Goal: Check status: Check status

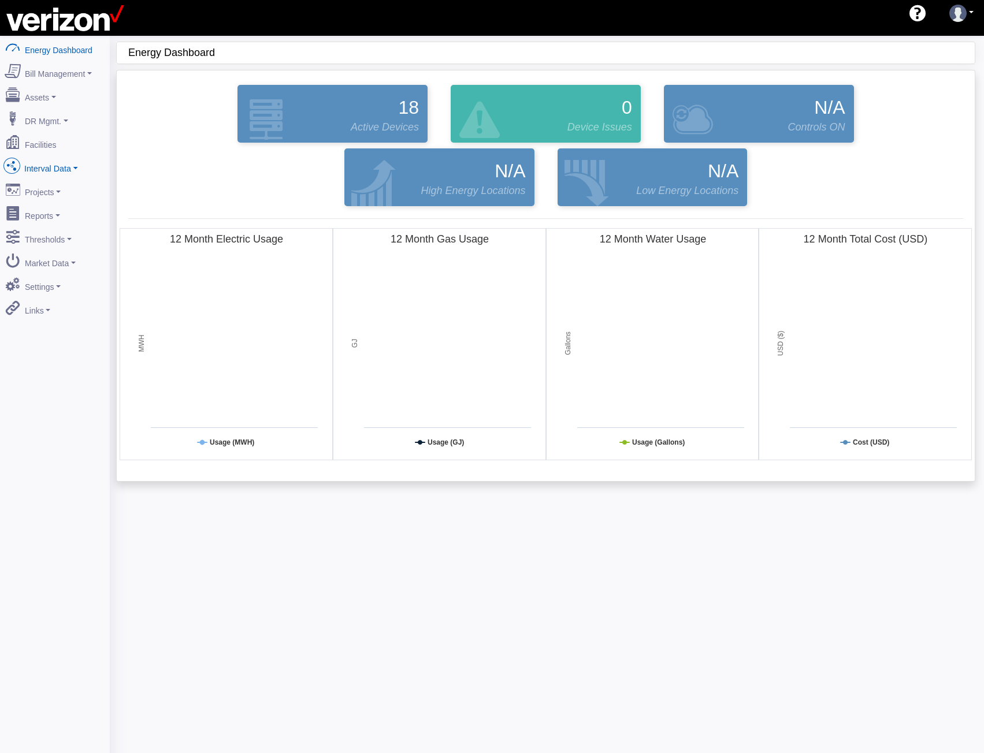
click at [51, 158] on link "Interval Data" at bounding box center [55, 166] width 112 height 24
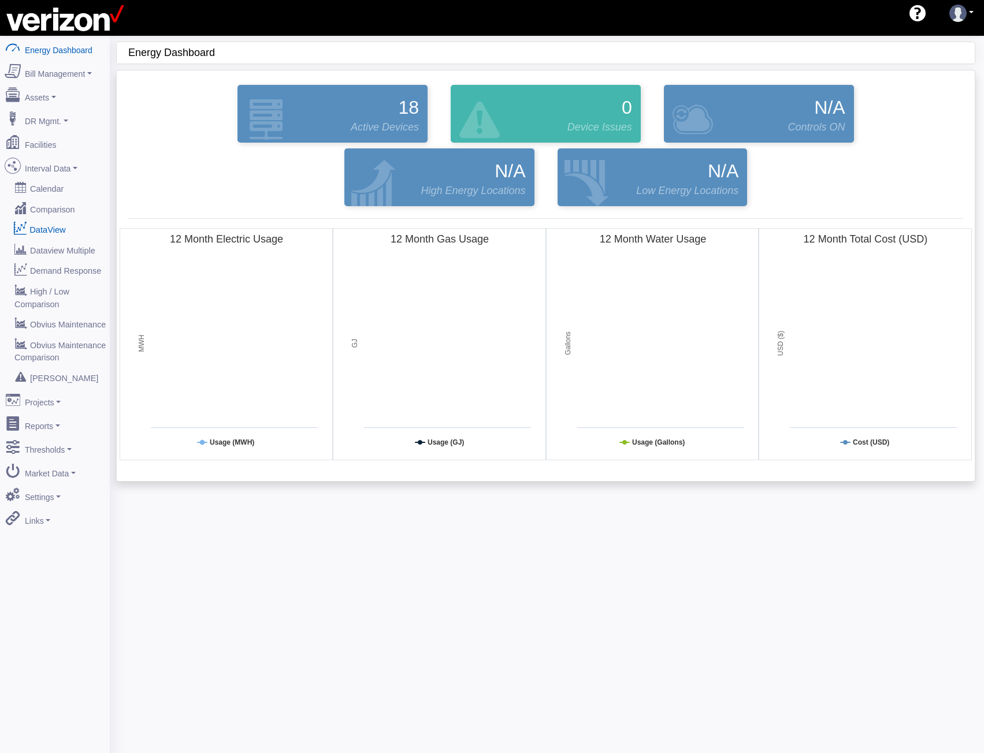
click at [58, 219] on link "DataView" at bounding box center [55, 229] width 112 height 21
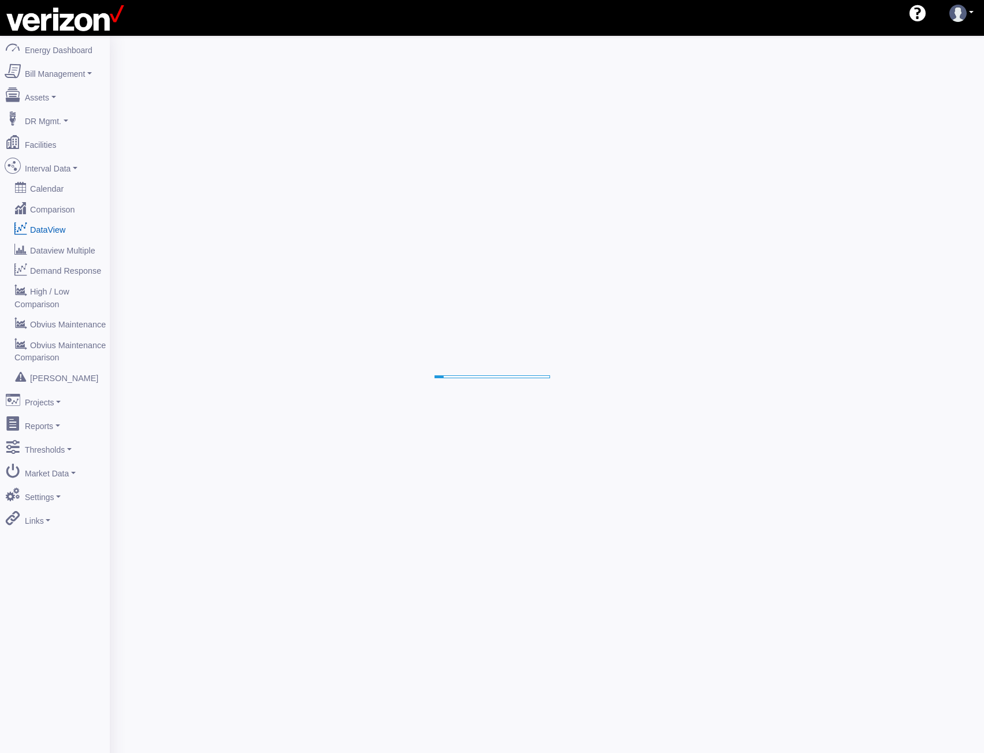
select select "25"
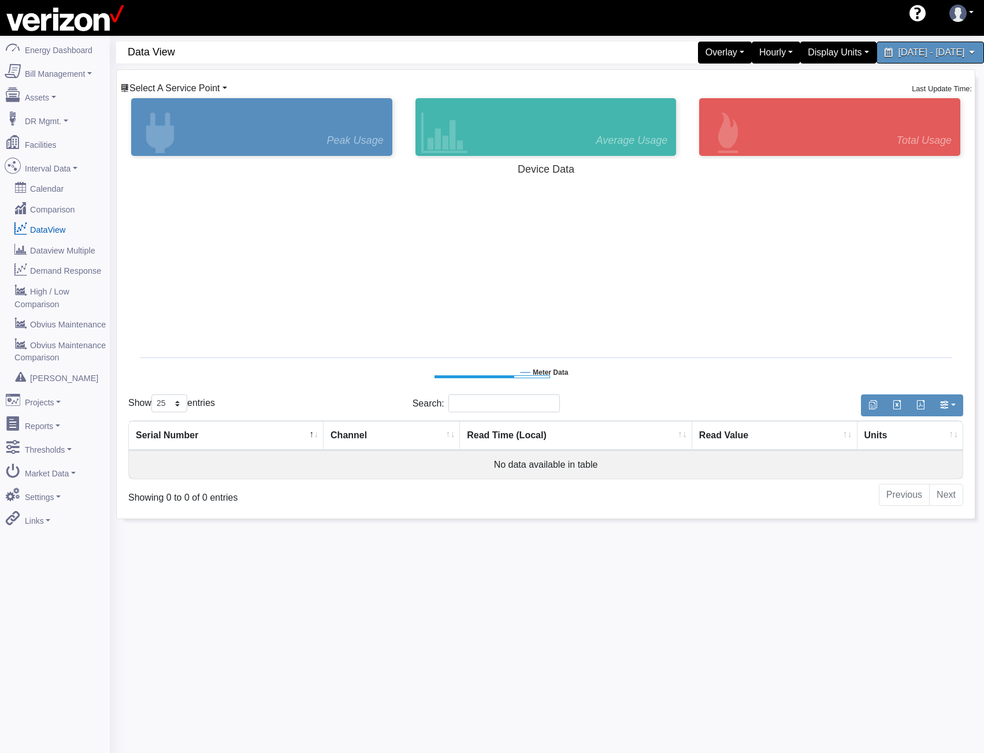
click at [178, 87] on span "Select A Service Point" at bounding box center [174, 88] width 91 height 10
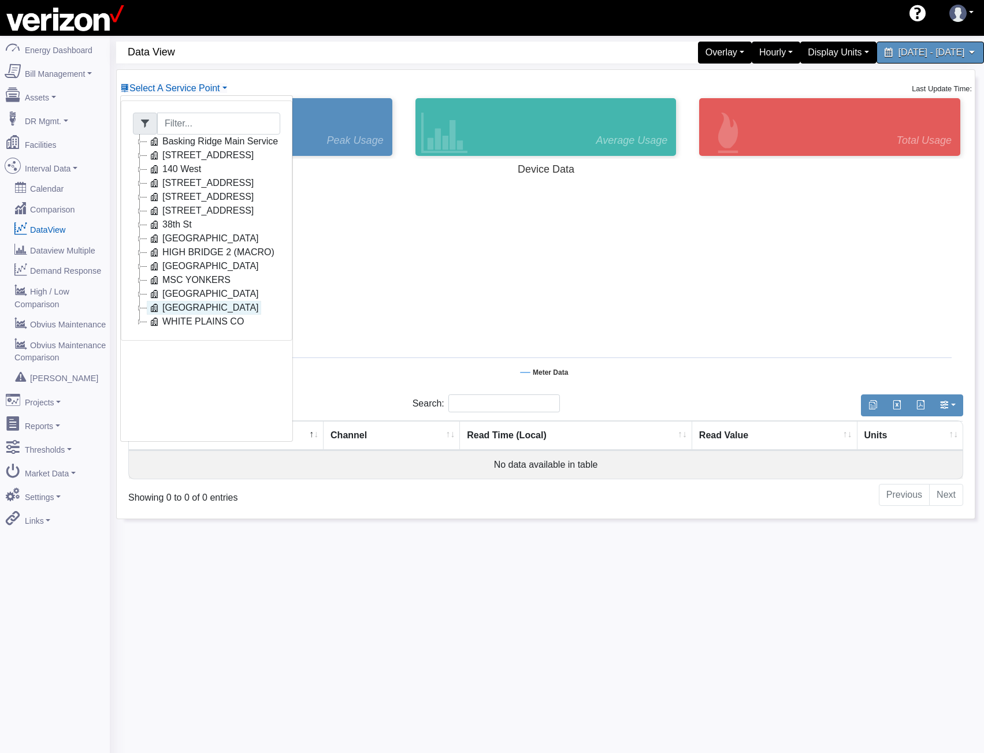
click at [164, 309] on link "Ozone Park" at bounding box center [204, 308] width 114 height 14
click at [186, 320] on icon at bounding box center [182, 322] width 14 height 14
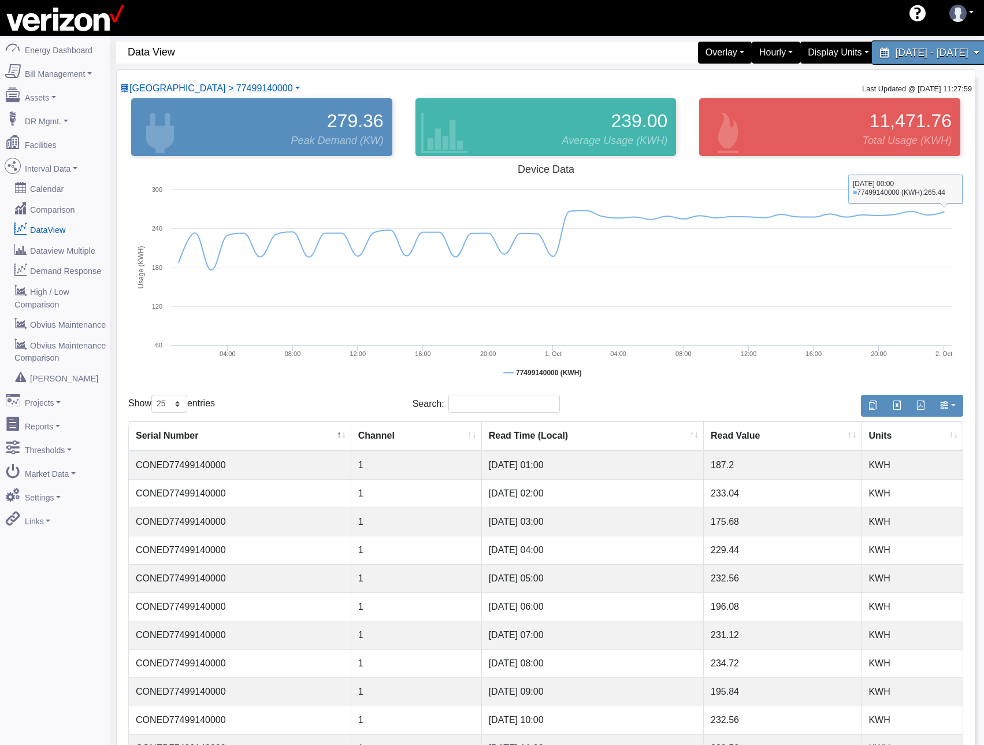
click at [895, 49] on span "September 30, 2025 - October 7, 2025" at bounding box center [931, 52] width 73 height 11
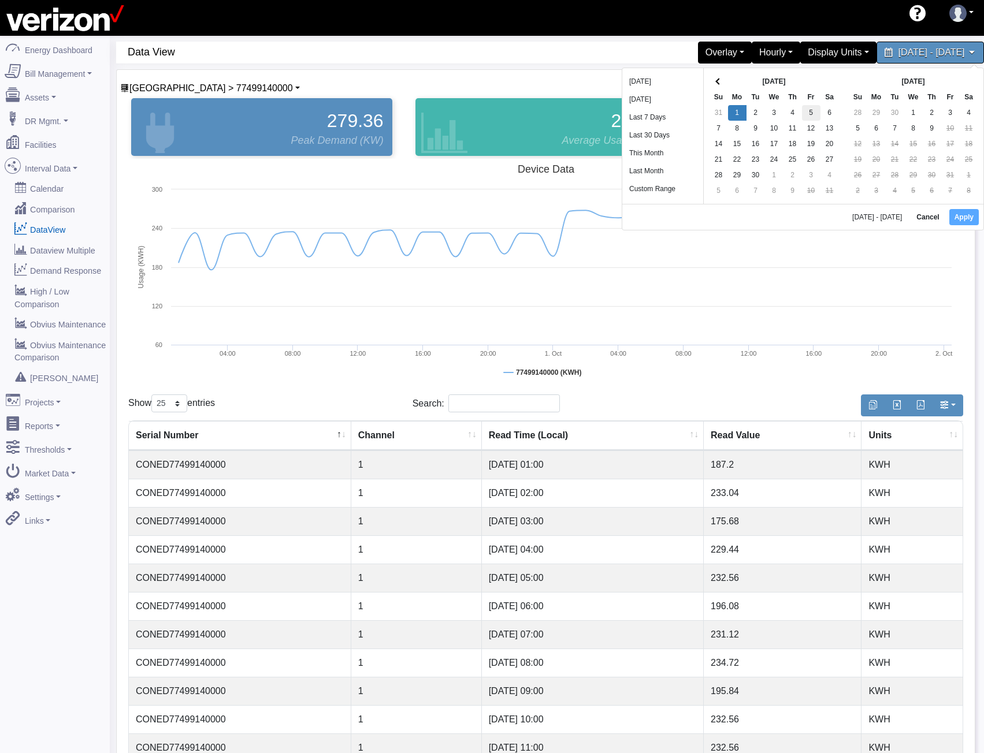
drag, startPoint x: 733, startPoint y: 111, endPoint x: 805, endPoint y: 118, distance: 72.5
click at [961, 213] on button "Apply" at bounding box center [963, 217] width 29 height 16
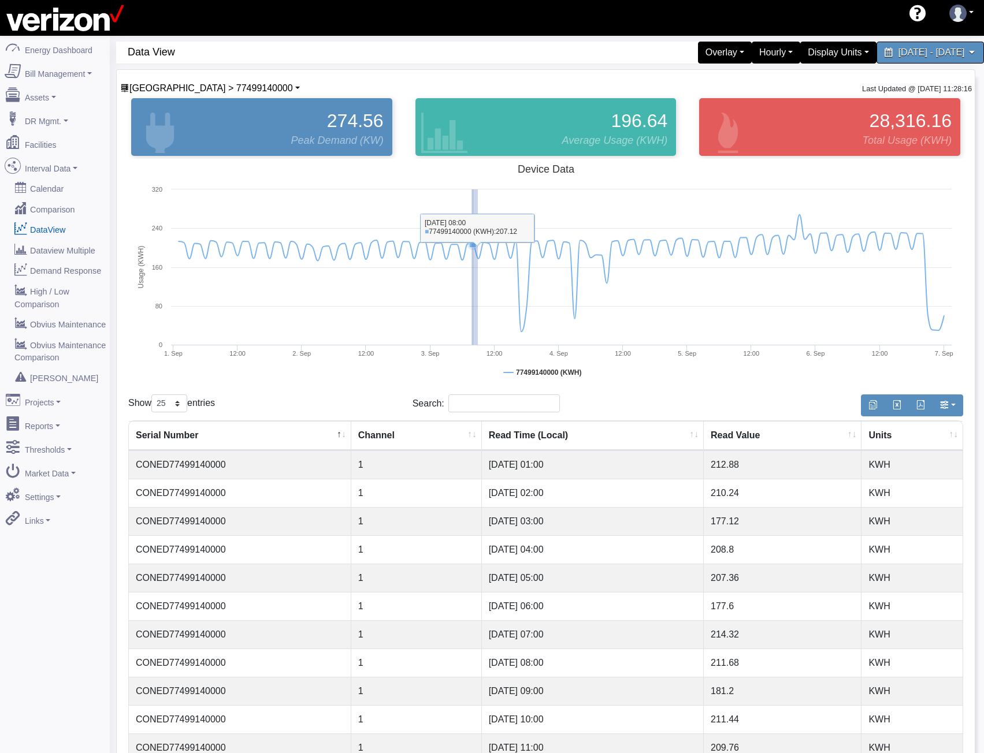
drag, startPoint x: 471, startPoint y: 282, endPoint x: 356, endPoint y: 284, distance: 115.0
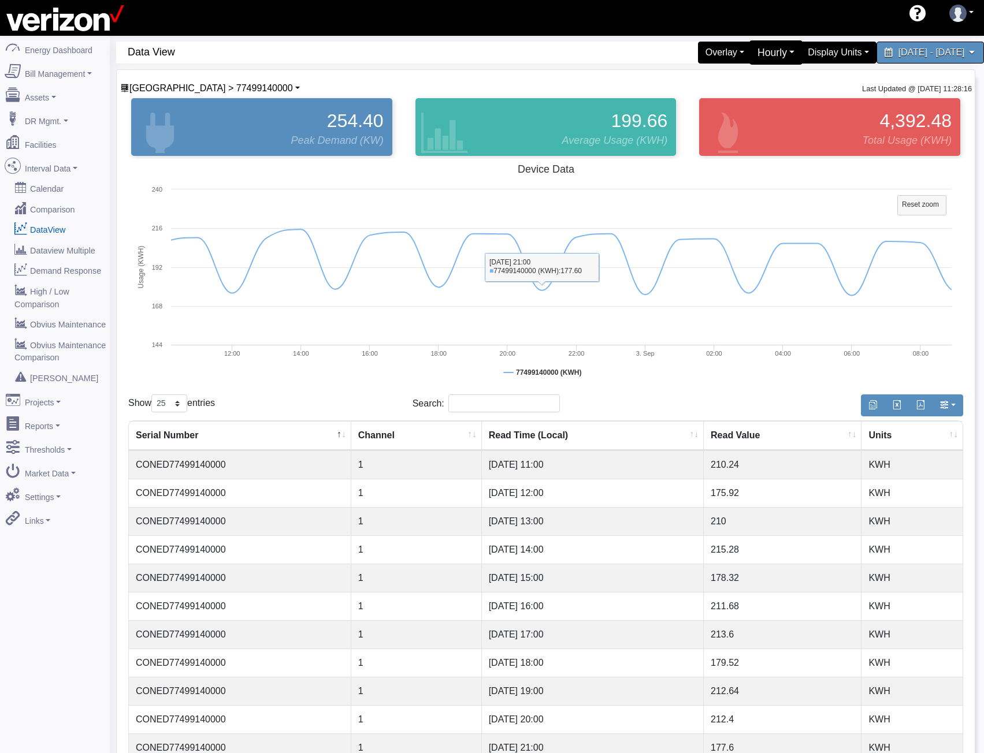
drag, startPoint x: 697, startPoint y: 50, endPoint x: 690, endPoint y: 60, distance: 12.0
click at [749, 50] on div "Hourly" at bounding box center [776, 52] width 54 height 24
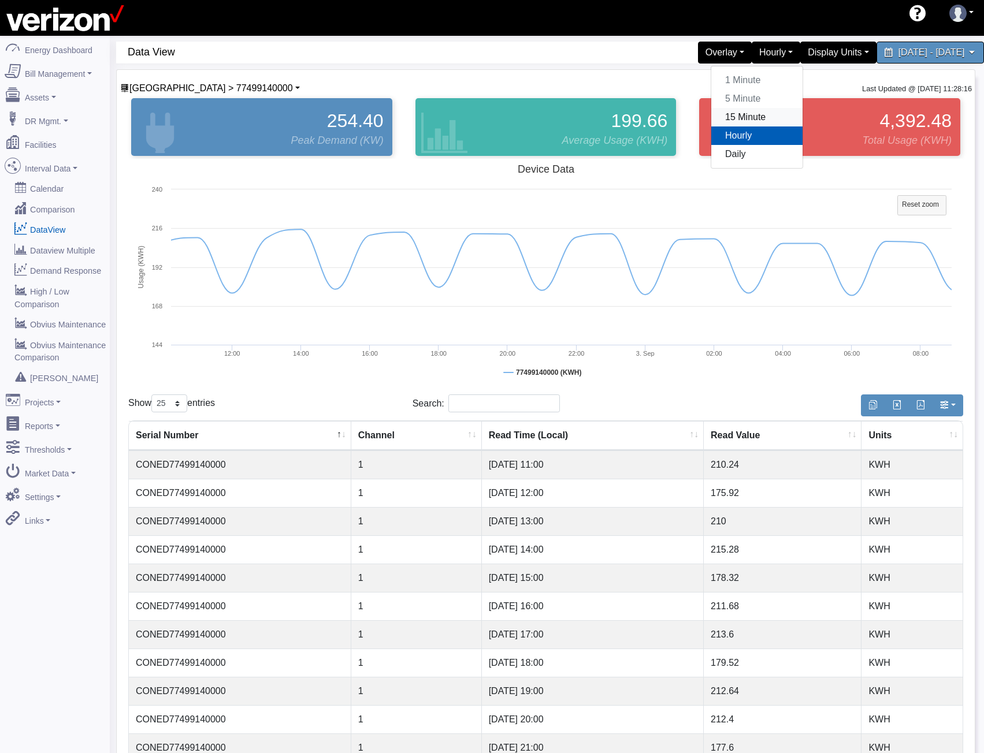
click at [711, 120] on link "15 Minute" at bounding box center [756, 117] width 91 height 18
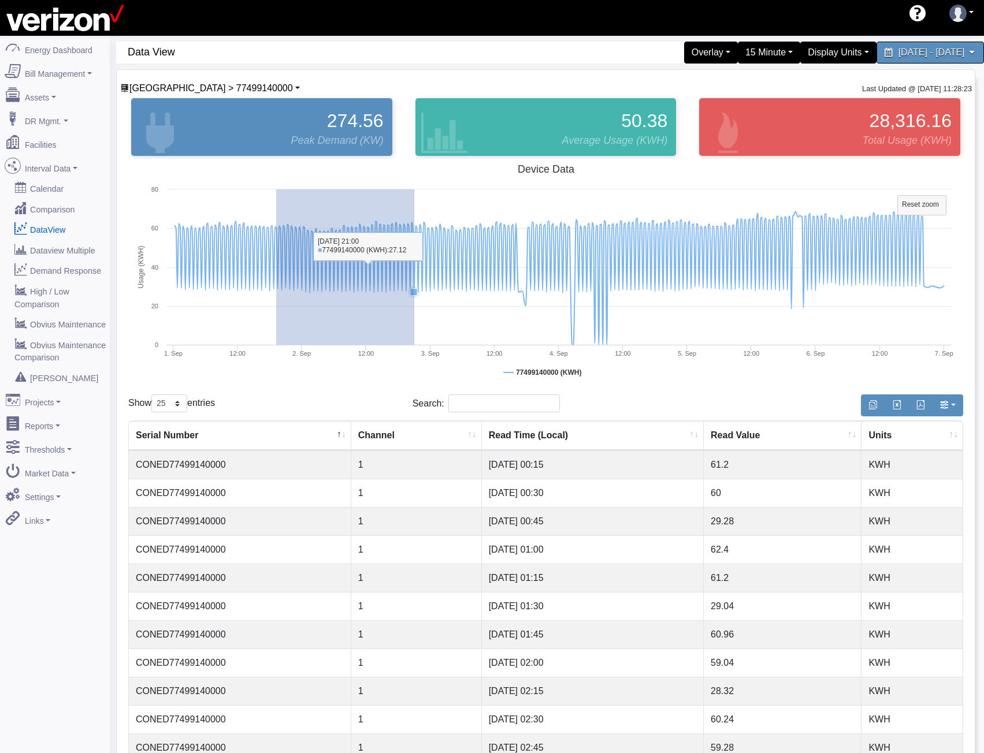
drag, startPoint x: 276, startPoint y: 248, endPoint x: 453, endPoint y: 257, distance: 177.0
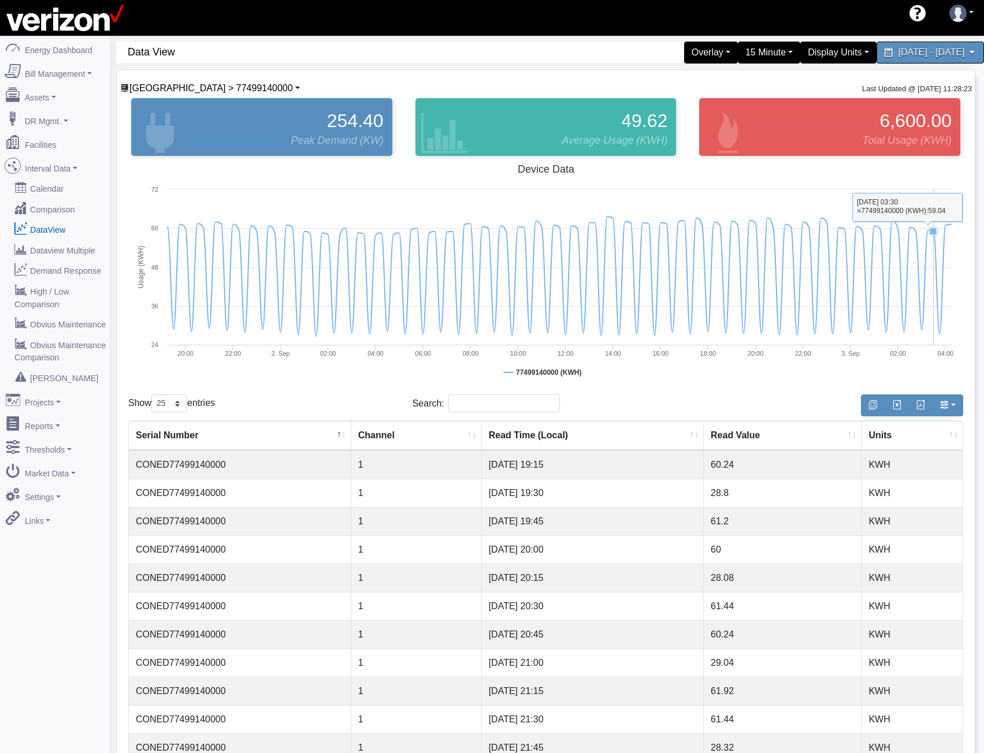
click at [936, 202] on tspan "Reset zoom" at bounding box center [920, 204] width 37 height 8
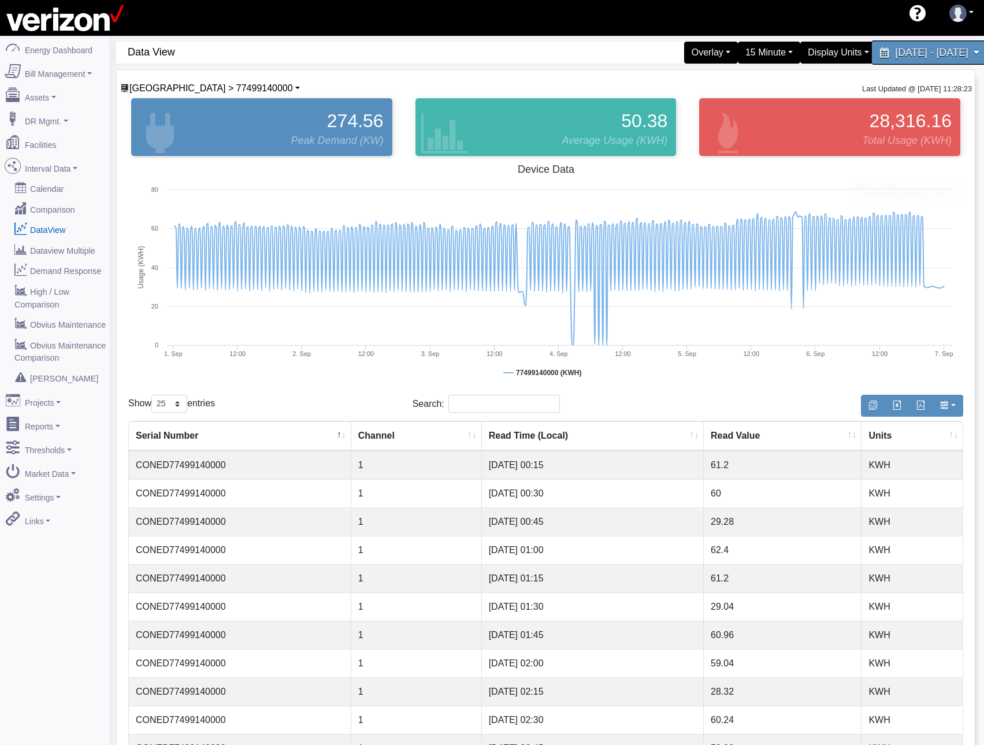
click at [895, 57] on span "September 1, 2025 - September 6, 2025" at bounding box center [931, 52] width 73 height 11
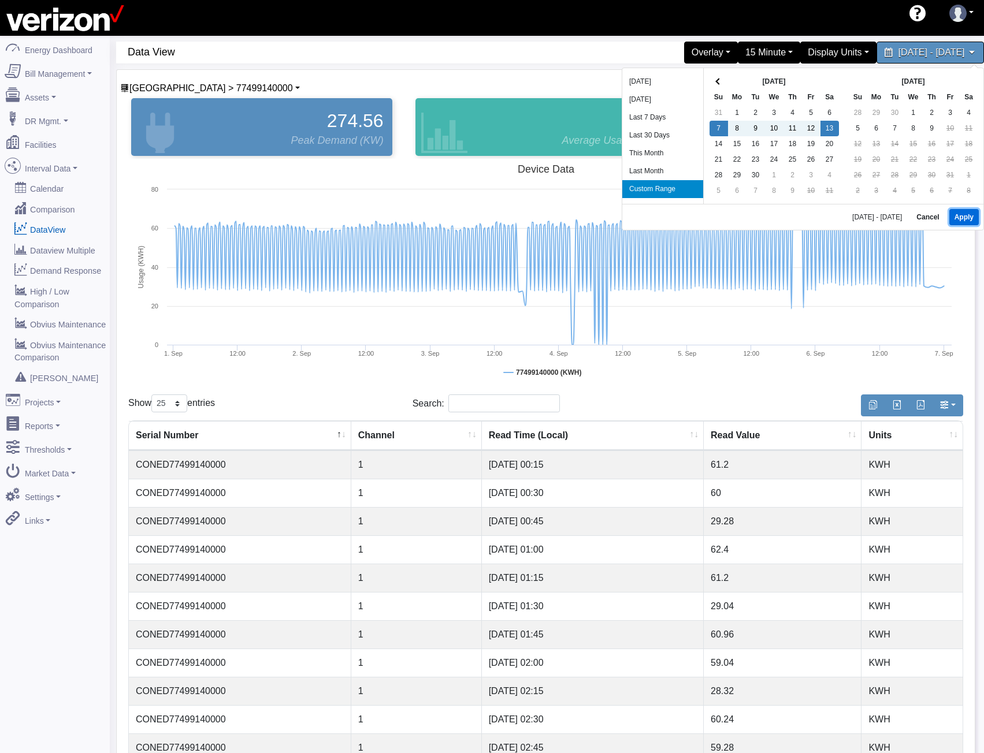
click at [964, 214] on button "Apply" at bounding box center [963, 217] width 29 height 16
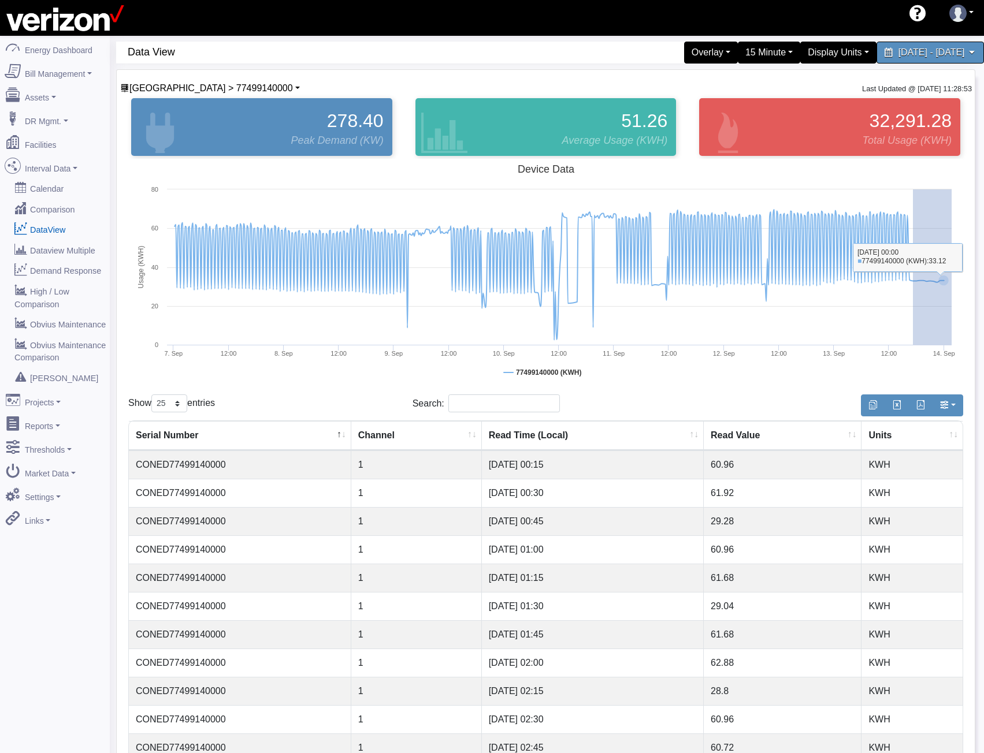
drag, startPoint x: 913, startPoint y: 281, endPoint x: 958, endPoint y: 285, distance: 45.2
click at [958, 285] on icon "Created with Highcharts 8.0.4 Usage (KWH) Device Data 77499140000 (KWH) 7. Sep …" at bounding box center [545, 274] width 835 height 231
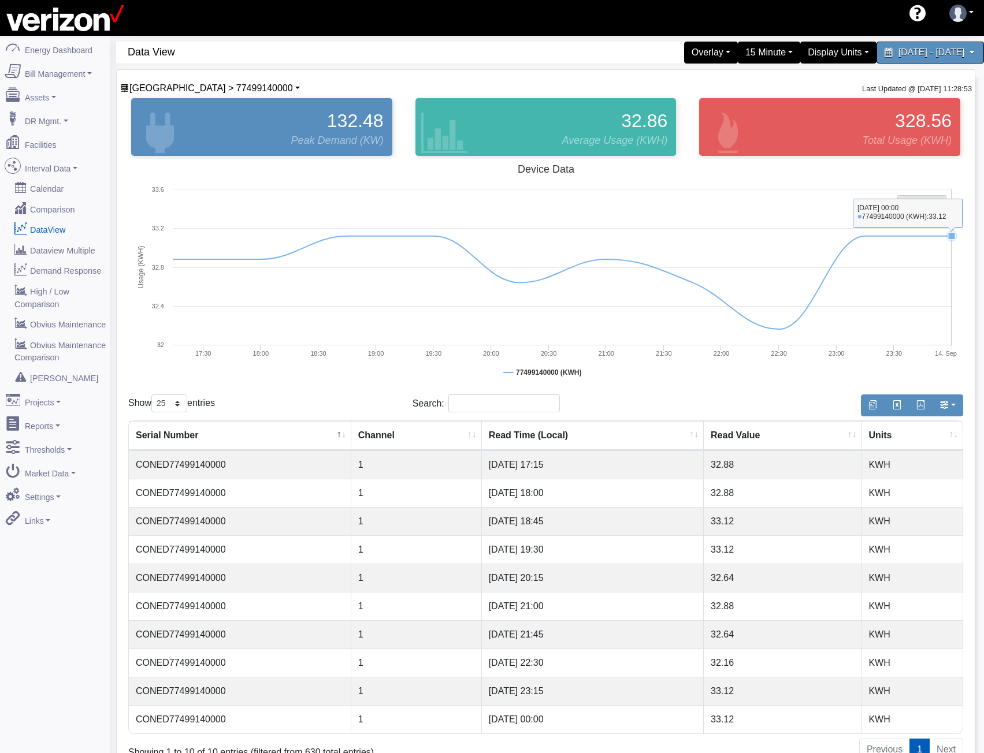
click at [934, 203] on tspan "Reset zoom" at bounding box center [920, 204] width 37 height 8
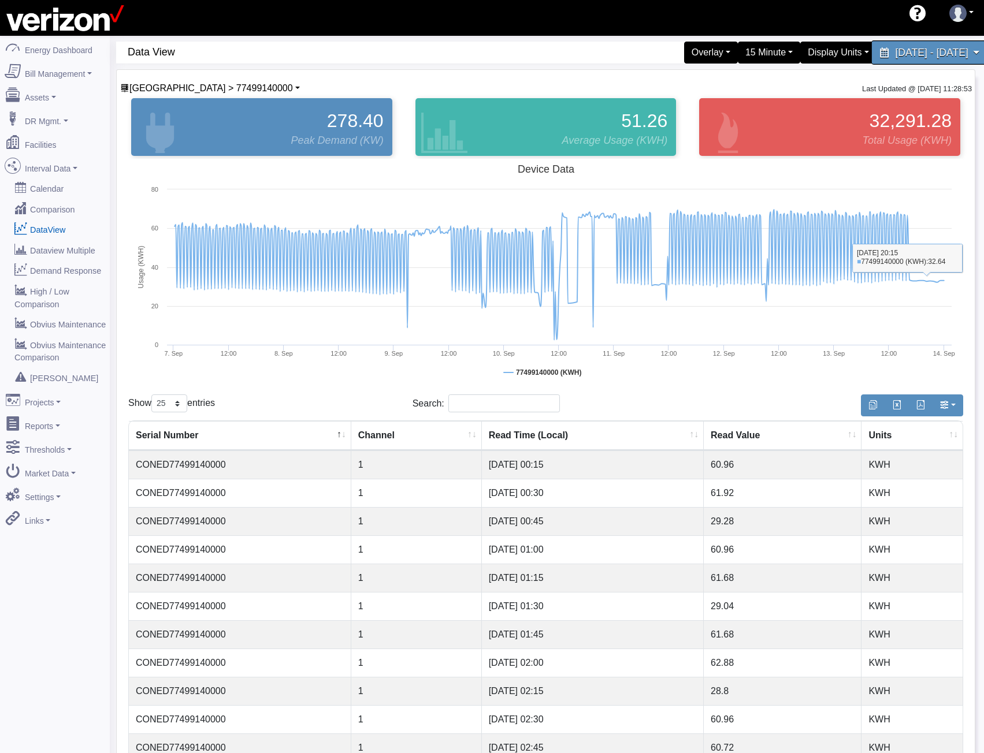
drag, startPoint x: 876, startPoint y: 38, endPoint x: 872, endPoint y: 50, distance: 13.3
click at [875, 42] on div "60 Data View Overlay Typical Real Time Zonal Load Real Time Zonal LBMP Load For…" at bounding box center [547, 620] width 874 height 1169
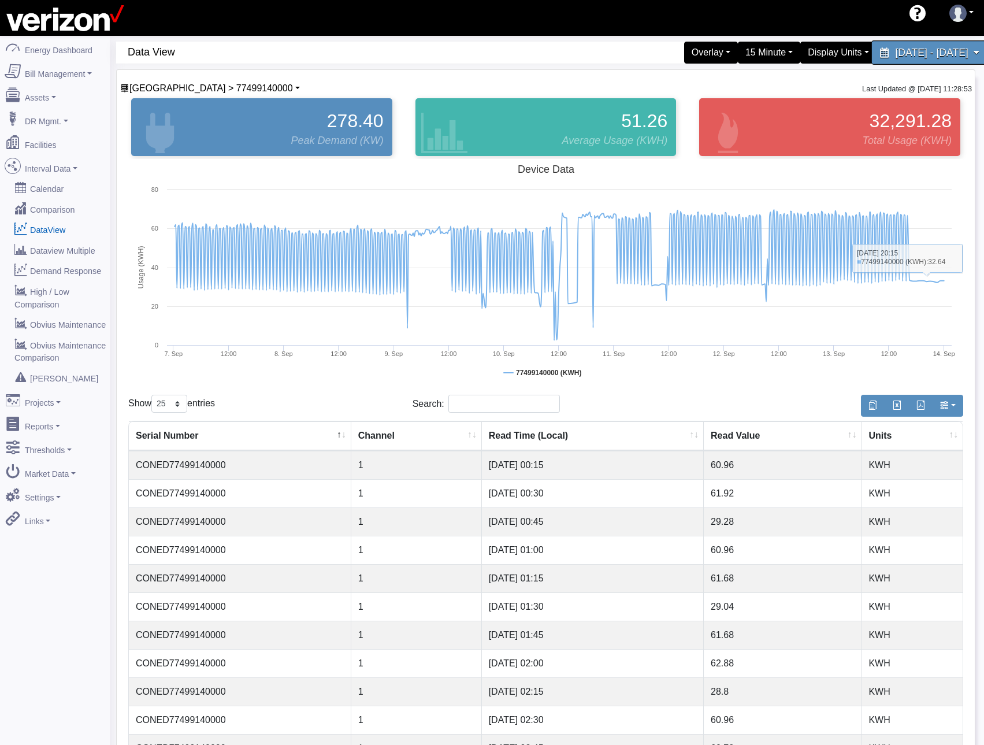
click at [895, 55] on span "September 7, 2025 - September 13, 2025" at bounding box center [931, 52] width 73 height 11
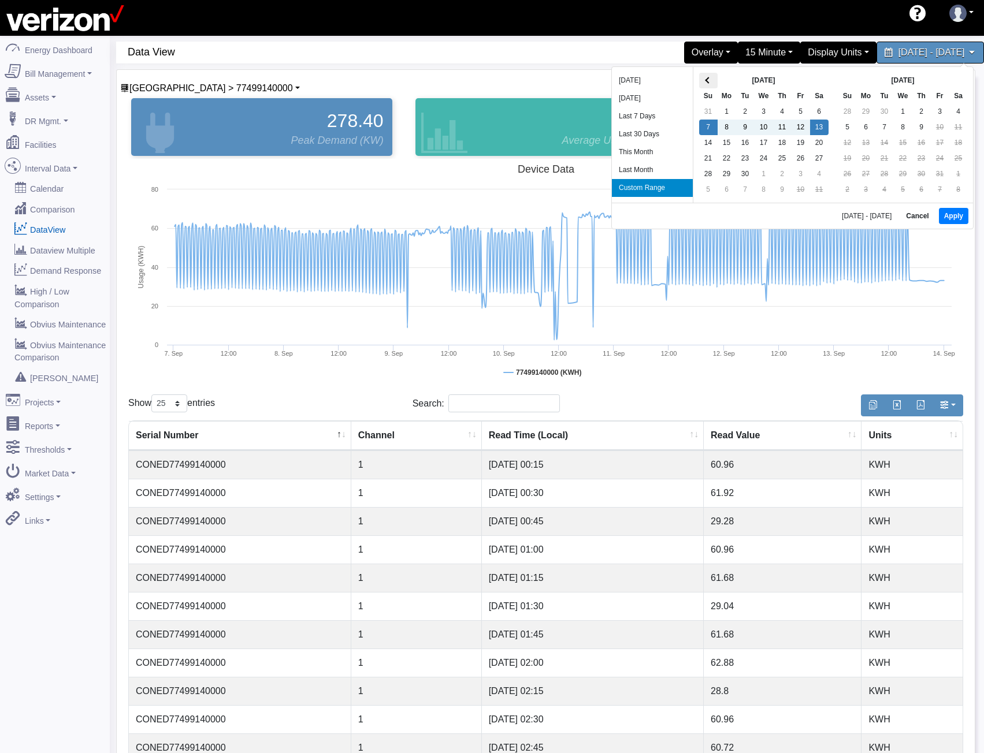
click at [707, 79] on span at bounding box center [708, 80] width 6 height 6
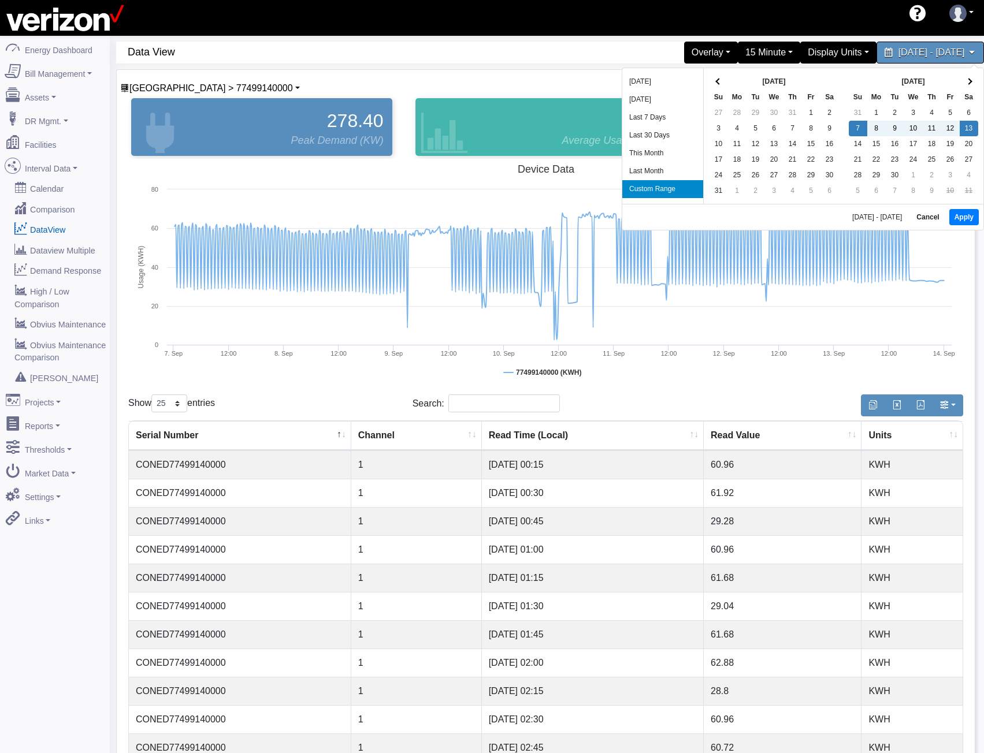
click at [707, 79] on div "Aug 2025 Su Mo Tu We Th Fr Sa 27 28 29 30 31 1 2 3 4 5 6 7 8 9 10 11 12 13 14 1…" at bounding box center [773, 136] width 140 height 136
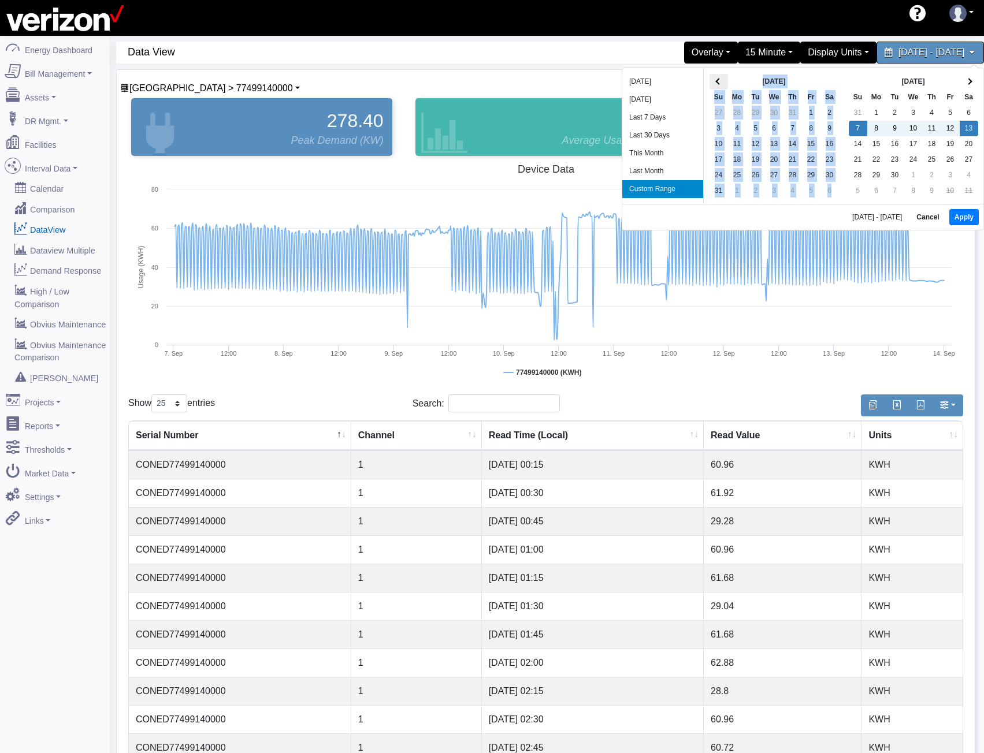
click at [717, 79] on th at bounding box center [718, 82] width 18 height 16
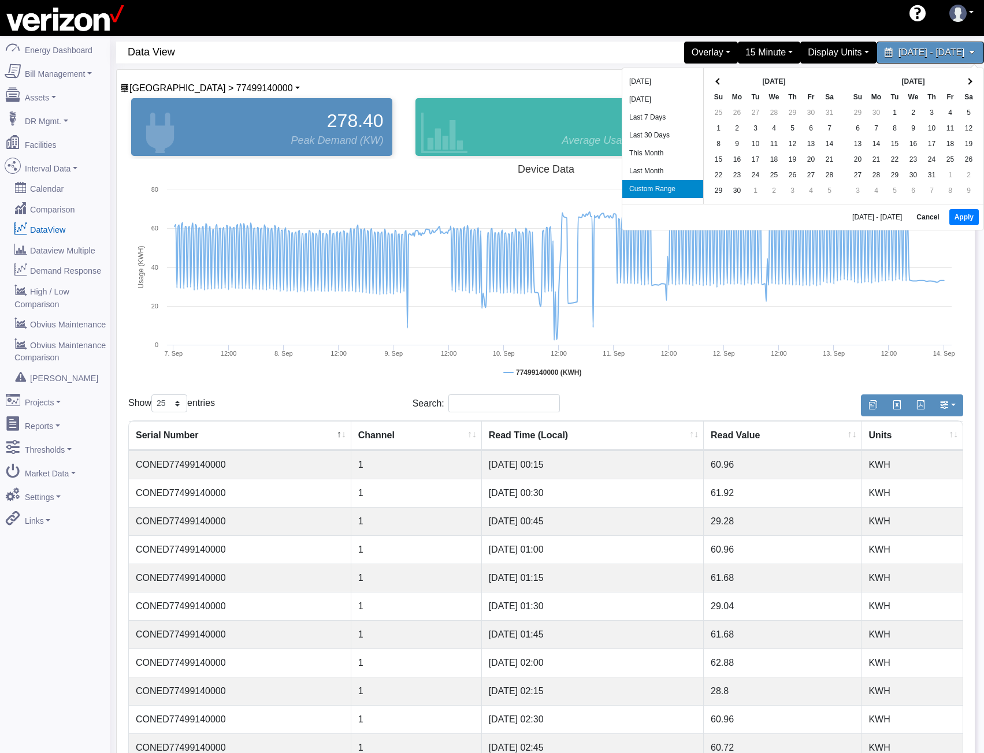
click at [717, 79] on th at bounding box center [718, 82] width 18 height 16
click at [958, 213] on button "Apply" at bounding box center [963, 217] width 29 height 16
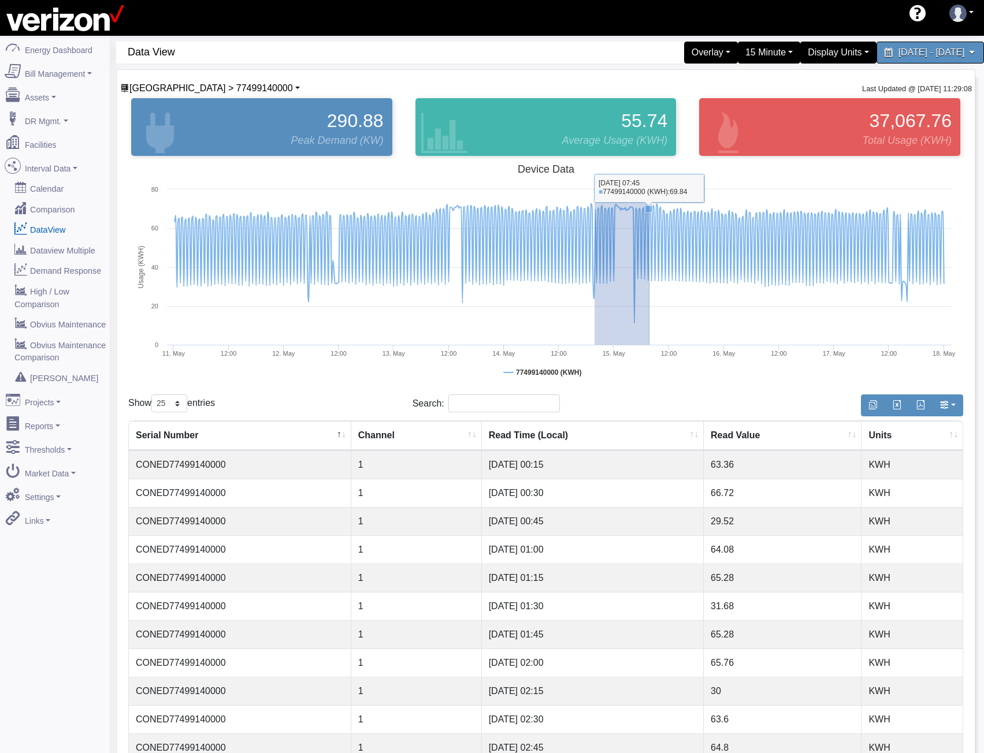
drag, startPoint x: 594, startPoint y: 240, endPoint x: 649, endPoint y: 246, distance: 55.1
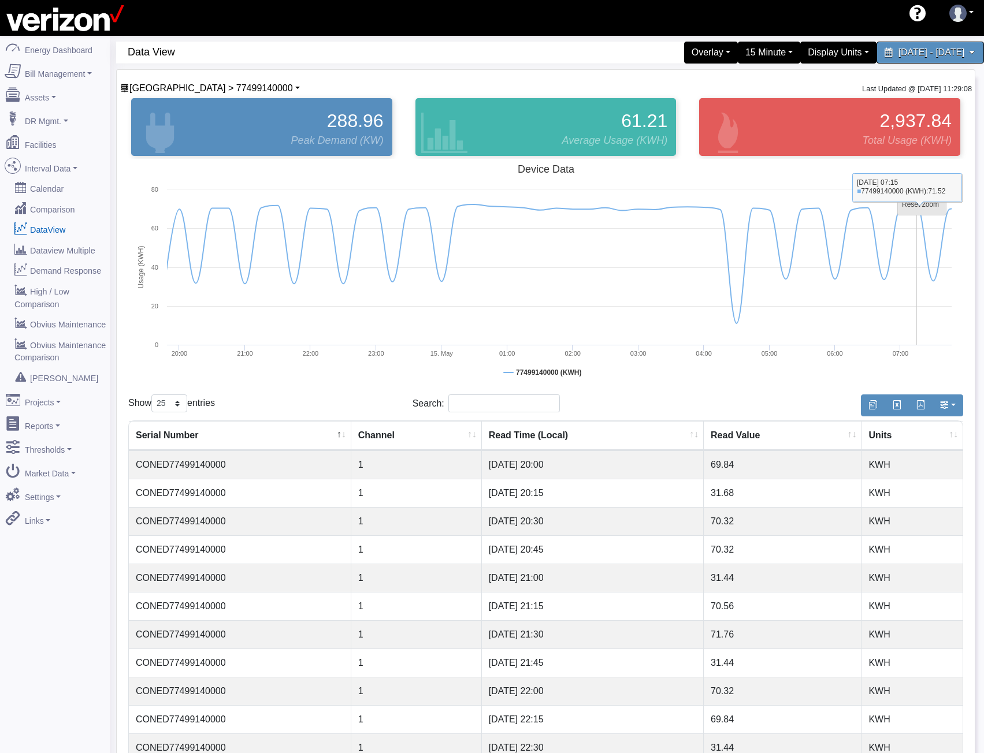
click at [923, 205] on tspan "Reset zoom" at bounding box center [920, 204] width 37 height 8
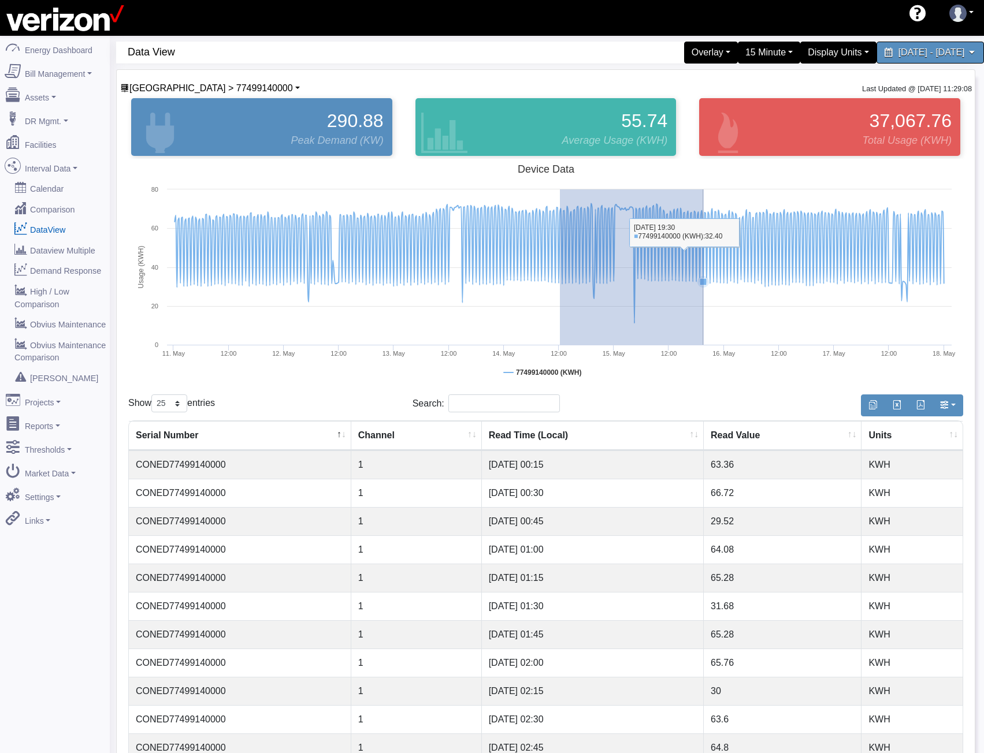
drag, startPoint x: 560, startPoint y: 247, endPoint x: 705, endPoint y: 261, distance: 146.2
